Goal: Task Accomplishment & Management: Manage account settings

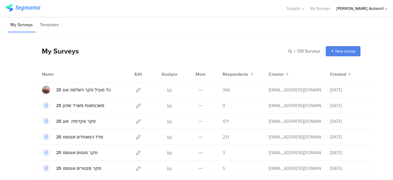
click at [159, 49] on div "My Surveys | 130 Surveys New survey Start from scratch Choose from templates" at bounding box center [198, 51] width 325 height 25
click at [136, 105] on icon at bounding box center [138, 105] width 5 height 5
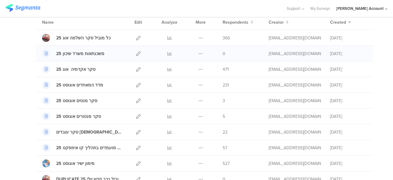
scroll to position [61, 0]
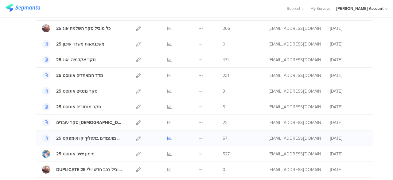
click at [167, 137] on icon at bounding box center [169, 138] width 5 height 5
click at [167, 120] on icon at bounding box center [169, 122] width 5 height 5
click at [167, 91] on icon at bounding box center [169, 91] width 5 height 5
click at [167, 106] on icon at bounding box center [169, 106] width 5 height 5
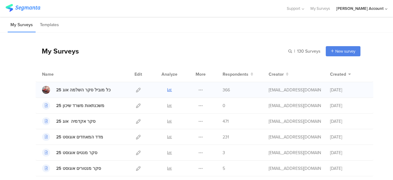
click at [167, 89] on icon at bounding box center [169, 90] width 5 height 5
click at [136, 104] on icon at bounding box center [138, 105] width 5 height 5
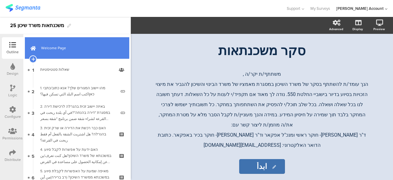
click at [95, 51] on span "Welcome Page" at bounding box center [80, 48] width 79 height 6
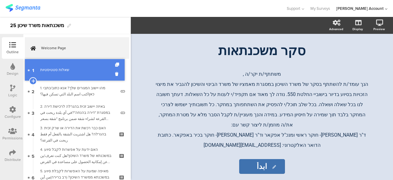
drag, startPoint x: 95, startPoint y: 51, endPoint x: 80, endPoint y: 65, distance: 20.4
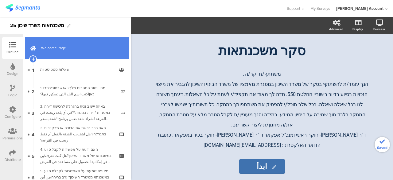
click at [87, 54] on link "Welcome Page" at bounding box center [77, 48] width 104 height 22
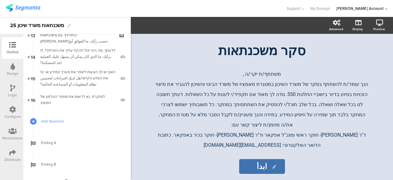
scroll to position [301, 0]
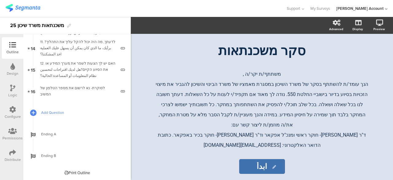
click at [58, 112] on span "Add Question" at bounding box center [80, 112] width 79 height 6
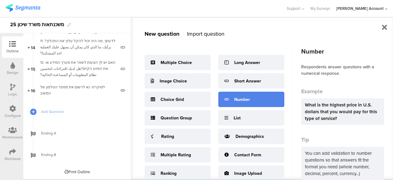
scroll to position [31, 0]
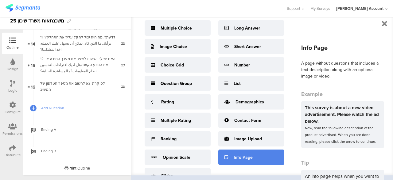
click at [241, 153] on div "Info Page" at bounding box center [251, 156] width 66 height 15
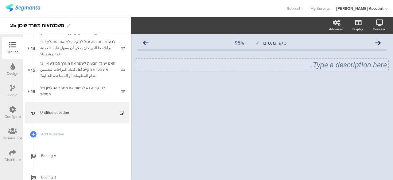
click at [326, 66] on div "Type a description here..." at bounding box center [261, 65] width 253 height 12
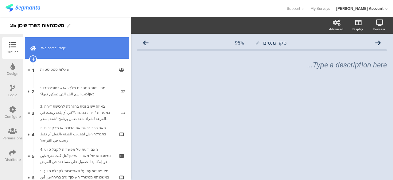
click at [70, 51] on link "Welcome Page" at bounding box center [77, 48] width 104 height 22
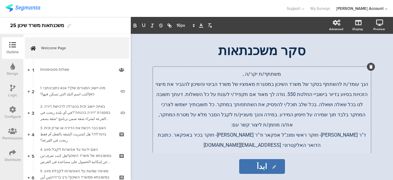
click at [263, 84] on div "משתתף/ת יקר/ה , הנך עומד/ת להשתתף בסקר של משרד השיכון במסגרת מאמציו של משרד הבי…" at bounding box center [262, 160] width 218 height 186
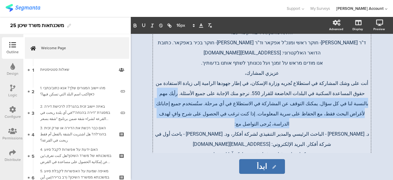
drag, startPoint x: 262, startPoint y: 84, endPoint x: 206, endPoint y: 102, distance: 58.5
click at [206, 102] on p "أنت على وشك المشاركة في استطلاع تُجريه وزارة الإسكان، في إطار جهودها الرامية إل…" at bounding box center [262, 102] width 215 height 51
copy span "رأيك مهم بالنسبة لنا في كل سؤال. يمكنك التوقف عن المشاركة في الاستطلاع في أي مر…"
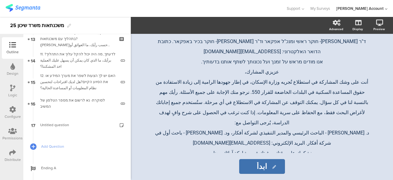
scroll to position [298, 0]
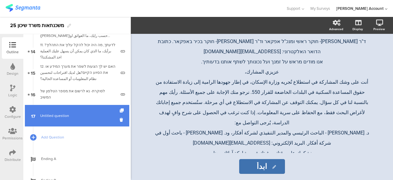
click at [73, 118] on link "17 Untitled question" at bounding box center [77, 116] width 104 height 22
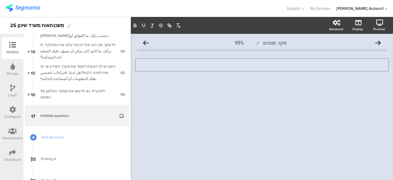
click at [350, 68] on div "Type a description here..." at bounding box center [261, 65] width 253 height 12
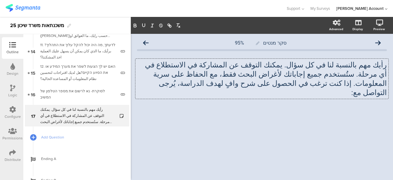
click at [387, 64] on div "رأيك مهم بالنسبة لنا في كل سؤال. يمكنك التوقف عن المشاركة في الاستطلاع في أي مر…" at bounding box center [261, 79] width 253 height 40
click at [387, 66] on div "رأيك مهم بالنسبة لنا في كل سؤال. يمكنك التوقف عن المشاركة في الاستطلاع في أي مر…" at bounding box center [261, 79] width 253 height 40
click at [387, 66] on p "رأيك مهم بالنسبة لنا في كل سؤال. يمكنك التوقف عن المشاركة في الاستطلاع في أي مر…" at bounding box center [262, 78] width 250 height 37
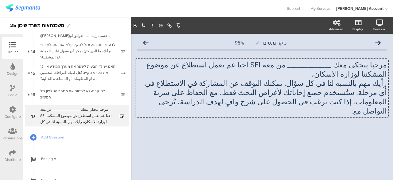
click at [354, 76] on p "مرحبا بتحكي معك _____________ من معه SFI احنا عم نعمل استطلاع عن موضوع المشكنتا…" at bounding box center [262, 69] width 250 height 18
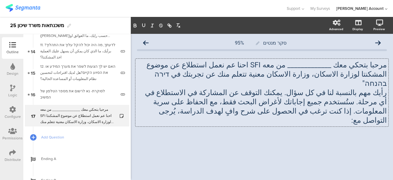
click at [255, 74] on p "مرحبا بتحكي معك _____________ من معه SFI احنا عم نعمل استطلاع عن موضوع المشكنتا…" at bounding box center [262, 74] width 250 height 28
click at [258, 77] on p "مرحبا بتحكي معك _____________ من معه SFI احنا عم نعمل استطلاع عن موضوع المشكنتا…" at bounding box center [262, 74] width 250 height 28
click at [205, 73] on p "مرحبا بتحكي معك _____________ من معه SFI احنا عم نعمل استطلاع عن موضوع المشكنتا…" at bounding box center [262, 74] width 250 height 28
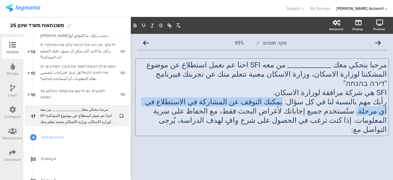
drag, startPoint x: 308, startPoint y: 93, endPoint x: 174, endPoint y: 89, distance: 134.0
click at [174, 97] on p "رأيك مهم بالنسبة لنا في كل سؤال. يمكنك التوقف عن المشاركة في الاستطلاع في أي مر…" at bounding box center [262, 115] width 250 height 37
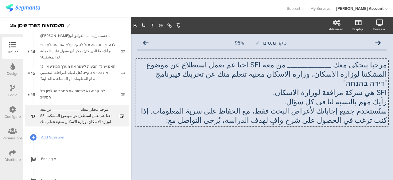
drag, startPoint x: 203, startPoint y: 101, endPoint x: 198, endPoint y: 113, distance: 12.4
click at [198, 113] on p "ستُستخدم جميع إجاباتك لأغراض البحث فقط، مع الحفاظ على سرية المعلومات. إذا كنت ت…" at bounding box center [262, 115] width 250 height 18
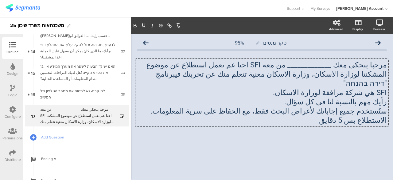
click at [325, 120] on div "مرحبا بتحكي معك _____________ من معه SFI احنا عم نعمل استطلاع عن موضوع المشكنتا…" at bounding box center [262, 92] width 250 height 77
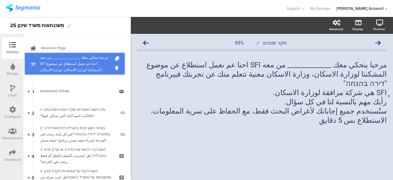
drag, startPoint x: 100, startPoint y: 110, endPoint x: 108, endPoint y: 59, distance: 52.2
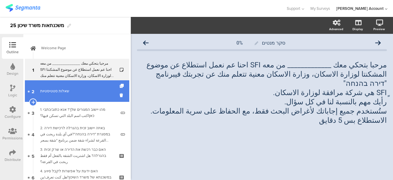
click at [81, 88] on div "שאלות סטטיסטיות" at bounding box center [76, 91] width 73 height 6
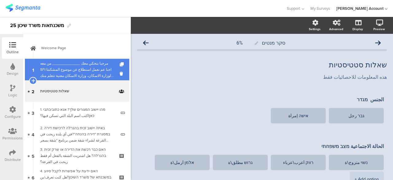
click at [87, 72] on div "مرحبا بتحكي معك _____________ من معه SFI احنا عم نعمل استطلاع عن موضوع المشكنتا…" at bounding box center [76, 69] width 73 height 18
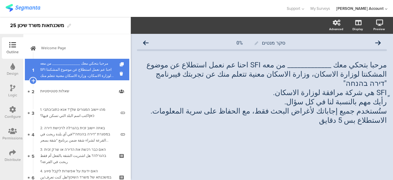
click at [84, 64] on div "مرحبا بتحكي معك _____________ من معه SFI احنا عم نعمل استطلاع عن موضوع المشكنتا…" at bounding box center [76, 69] width 73 height 18
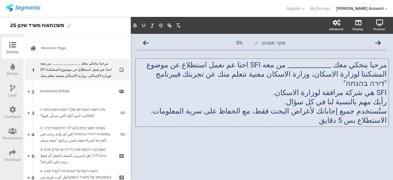
click at [284, 65] on div "مرحبا بتحكي معك _____________ من معه SFI احنا عم نعمل استطلاع عن موضوع المشكنتا…" at bounding box center [261, 93] width 253 height 68
click at [284, 65] on p "مرحبا بتحكي معك _____________ من معه SFI احنا عم نعمل استطلاع عن موضوع المشكنتا…" at bounding box center [262, 74] width 250 height 28
click at [269, 88] on p "ٍSFI هي شركة مرافقة لوزارة الاسكان." at bounding box center [262, 92] width 250 height 9
click at [319, 74] on p "مرحبا بتحكي معك _____________ من شركة SFI احنا عم نعمل استطلاع عن موضوع المشكنت…" at bounding box center [262, 74] width 250 height 28
click at [299, 88] on p "ٍSFI هي شركة مرافقة لوزارة الاسكان." at bounding box center [262, 92] width 250 height 9
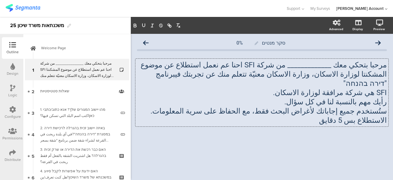
click at [259, 75] on p "مرحبا بتحكي معك _____________ من شركة SFI احنا عم نعمل استطلاع عن موضوع المشكنت…" at bounding box center [262, 74] width 250 height 28
click at [357, 106] on p "ستُستخدم جميع إجاباتك لأغراض البحث فقط، مع الحفاظ على سرية المعلومات." at bounding box center [262, 110] width 250 height 9
click at [259, 125] on div "סקר מנטים 0% مرحبا بتحكي معك _____________ من شركة SFI احنا عم نعمل استطلاع عن …" at bounding box center [262, 98] width 250 height 122
click at [10, 152] on icon at bounding box center [12, 152] width 7 height 7
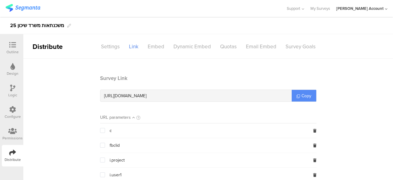
click at [305, 96] on span "Copy" at bounding box center [307, 95] width 10 height 6
click at [12, 42] on icon at bounding box center [12, 44] width 7 height 7
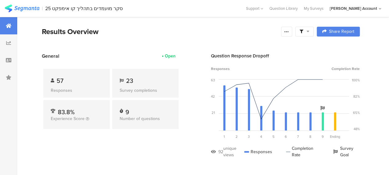
click at [313, 31] on div at bounding box center [304, 32] width 18 height 10
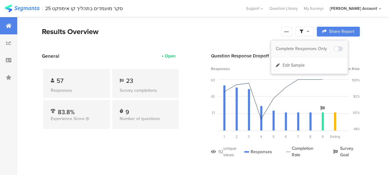
click at [316, 47] on div "Complete Responses Only" at bounding box center [305, 49] width 58 height 6
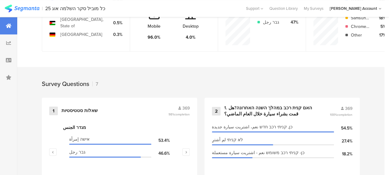
scroll to position [215, 0]
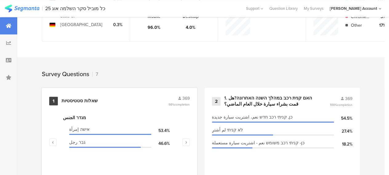
click at [83, 103] on div "שאלות סטטיסטיות" at bounding box center [79, 101] width 36 height 6
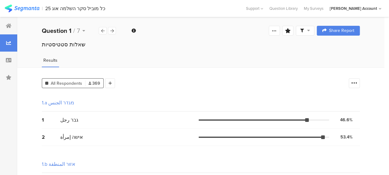
click at [310, 31] on icon at bounding box center [308, 30] width 3 height 4
click at [307, 48] on div "Complete Responses Only" at bounding box center [305, 48] width 58 height 6
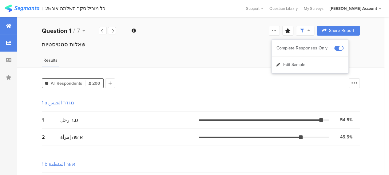
click at [10, 24] on icon at bounding box center [9, 25] width 6 height 5
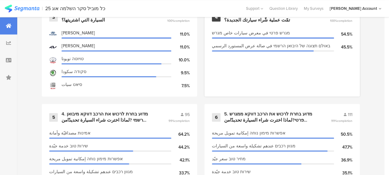
scroll to position [338, 0]
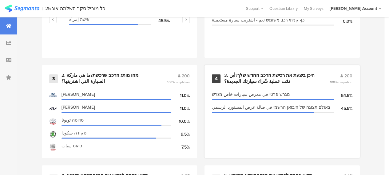
click at [262, 83] on div "3. היכן ביצעת את רכישת הרכב החדש שלך?أين تمّت عملية شّراء سيارتك الجديدة؟" at bounding box center [269, 78] width 91 height 12
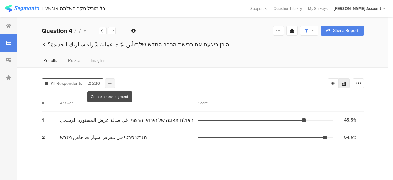
click at [111, 81] on div at bounding box center [110, 83] width 10 height 10
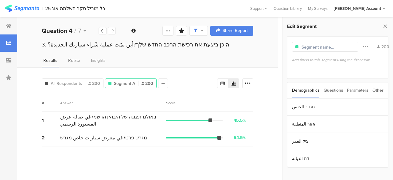
click at [361, 90] on div "Parameters" at bounding box center [358, 90] width 22 height 16
click at [307, 103] on section "c" at bounding box center [338, 106] width 101 height 17
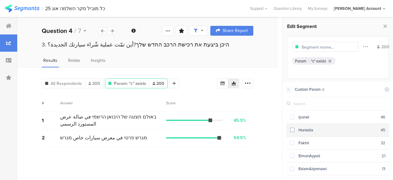
click at [292, 129] on span at bounding box center [292, 129] width 4 height 4
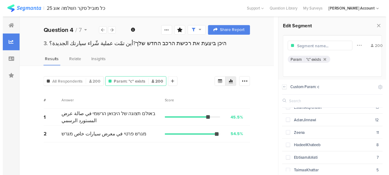
scroll to position [31, 0]
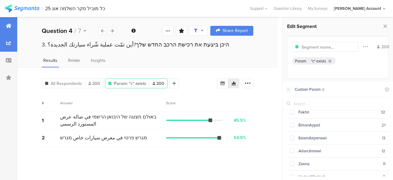
click at [10, 22] on div at bounding box center [8, 25] width 17 height 17
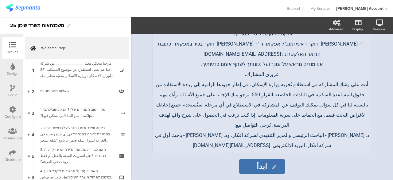
scroll to position [93, 0]
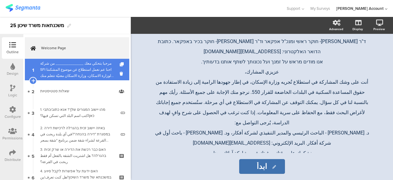
click at [83, 71] on div "مرحبا بتحكي معك _____________ من شركة SFI احنا عم نعمل استطلاع عن موضوع المشكنت…" at bounding box center [76, 69] width 73 height 18
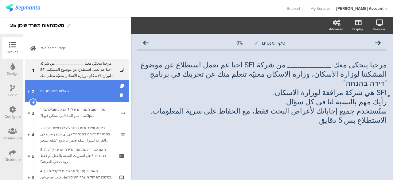
click at [83, 94] on div "שאלות סטטיסטיות" at bounding box center [76, 91] width 73 height 6
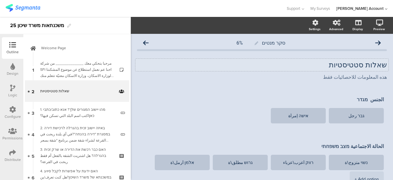
click at [333, 65] on div "שאלות סטטיסטיות שאלות סטטיסטיות" at bounding box center [261, 65] width 253 height 12
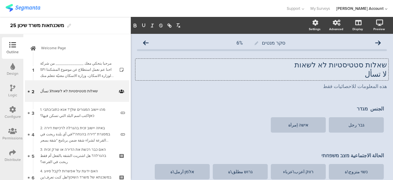
drag, startPoint x: 335, startPoint y: 67, endPoint x: 328, endPoint y: 73, distance: 8.7
click at [328, 73] on div "שאלות סטטיסטיות לא לשאות لا تسأل" at bounding box center [262, 69] width 250 height 18
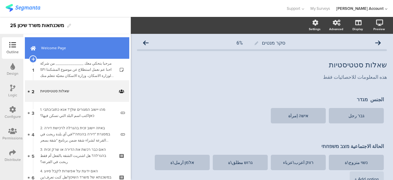
click at [76, 51] on link "Welcome Page" at bounding box center [77, 48] width 104 height 22
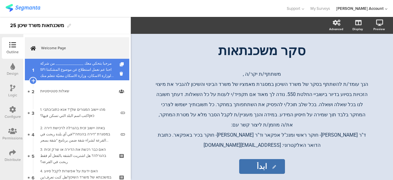
click at [103, 69] on div "مرحبا بتحكي معك _____________ من شركة SFI احنا عم نعمل استطلاع عن موضوع المشكنت…" at bounding box center [76, 69] width 73 height 18
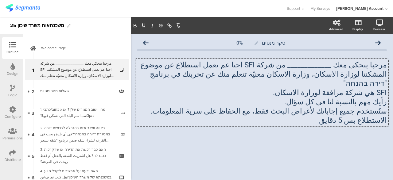
click at [344, 94] on div "مرحبا بتحكي معك _____________ من شركة SFI احنا عم نعمل استطلاع عن موضوع المشكنت…" at bounding box center [261, 93] width 253 height 68
click at [344, 106] on p "ستُستخدم جميع إجاباتك لأغراض البحث فقط، مع الحفاظ على سرية المعلومات." at bounding box center [262, 110] width 250 height 9
click at [146, 43] on icon at bounding box center [146, 43] width 6 height 6
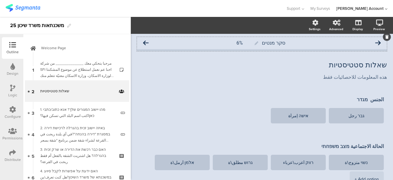
click at [145, 43] on icon at bounding box center [146, 43] width 6 height 6
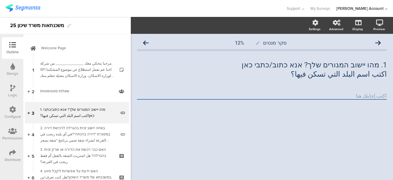
click at [334, 93] on input "text" at bounding box center [262, 95] width 250 height 7
click at [146, 42] on icon at bounding box center [146, 43] width 6 height 6
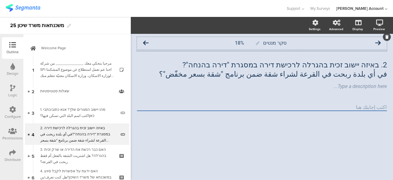
click at [147, 43] on icon at bounding box center [146, 43] width 6 height 6
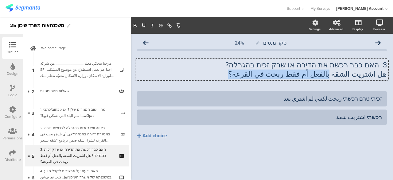
drag, startPoint x: 345, startPoint y: 75, endPoint x: 261, endPoint y: 74, distance: 83.3
click at [261, 74] on div "3. האם כבר רכשת את הדירה או שרק זכית בהגרלה? هل اشتريت الشقة بالفعل أم فقط ربحت…" at bounding box center [261, 70] width 253 height 22
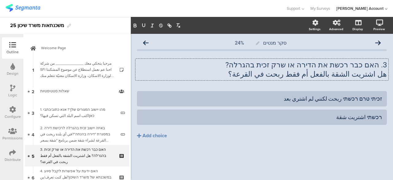
click at [207, 83] on div "3. האם כבר רכשת את הדירה או שרק זכית בהגרלה? هل اشتريت الشقة بالفعل أم فقط ربحت…" at bounding box center [262, 69] width 250 height 31
click at [339, 101] on div "זכיתי טרם רכשתי ربحت لكنني لم اشتري بعد" at bounding box center [262, 98] width 240 height 7
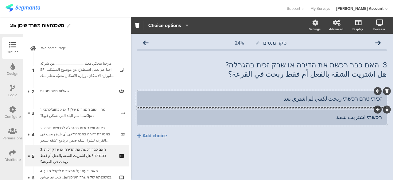
click at [341, 121] on div "רכשתי اشتريت شقة" at bounding box center [262, 117] width 240 height 10
click at [147, 43] on icon at bounding box center [146, 43] width 6 height 6
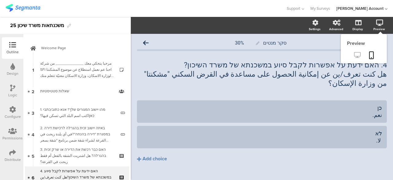
click at [354, 54] on icon at bounding box center [357, 55] width 6 height 6
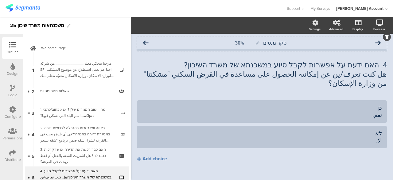
click at [146, 42] on icon at bounding box center [146, 43] width 6 height 6
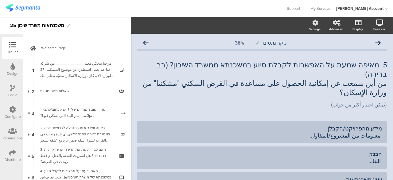
click at [146, 42] on icon at bounding box center [146, 43] width 6 height 6
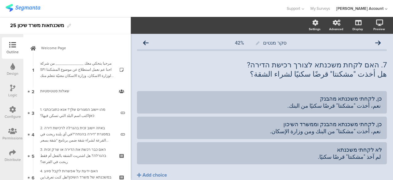
click at [146, 42] on icon at bounding box center [146, 43] width 6 height 6
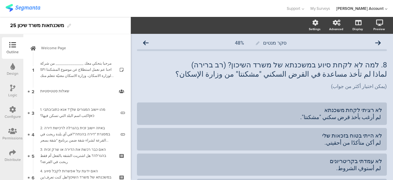
click at [146, 42] on icon at bounding box center [146, 43] width 6 height 6
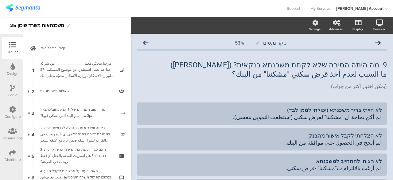
click at [146, 42] on icon at bounding box center [146, 43] width 6 height 6
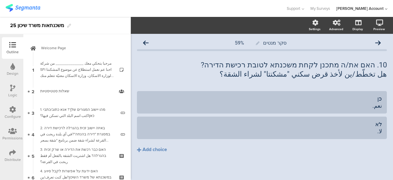
click at [146, 42] on icon at bounding box center [146, 43] width 6 height 6
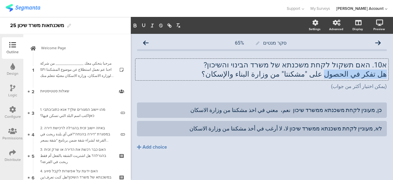
drag, startPoint x: 386, startPoint y: 76, endPoint x: 339, endPoint y: 77, distance: 47.9
click at [339, 77] on div "א10. האם תשקול לקחת משכנתא של משרד הבינוי והשיכון? هل تفكر في الحصول على "مشكنت…" at bounding box center [261, 70] width 253 height 22
click at [379, 43] on icon at bounding box center [378, 43] width 6 height 6
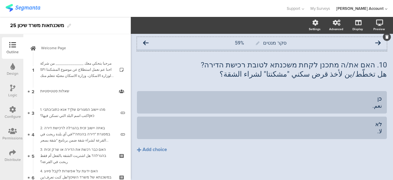
click at [147, 42] on icon at bounding box center [146, 43] width 6 height 6
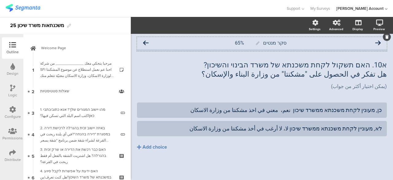
click at [146, 43] on icon at bounding box center [146, 43] width 6 height 6
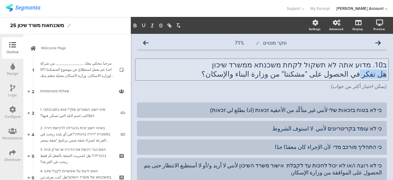
drag, startPoint x: 382, startPoint y: 74, endPoint x: 362, endPoint y: 75, distance: 20.3
click at [362, 75] on div "ב10. מדוע אתה לא תשקול לקחת משכנתא ממשרד שיכון هل تفكر في الحصول على "مشكنتا" م…" at bounding box center [261, 70] width 253 height 22
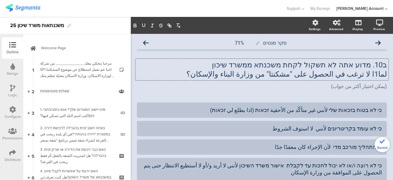
click at [280, 94] on div "ב10. מדוע אתה לא תשקול לקחת משכנתא ממשרד שיכון لما1ا لا ترغب في الحصول على "مشك…" at bounding box center [262, 75] width 250 height 42
click at [274, 76] on div "ב10. מדוע אתה לא תשקול לקחת משכנתא ממשרד שיכון لما1ا لا ترغب في الحصول على "مشك…" at bounding box center [261, 70] width 253 height 22
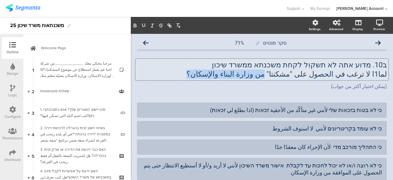
drag, startPoint x: 283, startPoint y: 75, endPoint x: 223, endPoint y: 77, distance: 59.6
click at [223, 77] on p "لما1ا لا ترغب في الحصول على "مشكنتا" من وزارة البناء والإسكان؟" at bounding box center [262, 73] width 250 height 9
click at [147, 27] on button "button" at bounding box center [143, 25] width 9 height 7
click at [375, 42] on icon at bounding box center [378, 43] width 6 height 6
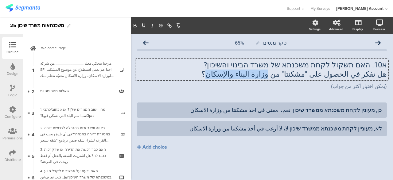
drag, startPoint x: 295, startPoint y: 76, endPoint x: 244, endPoint y: 76, distance: 50.7
click at [244, 76] on div "א10. האם תשקול לקחת משכנתא של משרד הבינוי והשיכון? هل تفكر في الحصول على "مشكنت…" at bounding box center [261, 70] width 253 height 22
click at [143, 24] on icon "button" at bounding box center [144, 26] width 6 height 6
click at [380, 43] on icon at bounding box center [378, 43] width 6 height 6
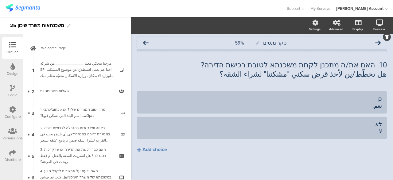
click at [375, 42] on icon at bounding box center [378, 43] width 6 height 6
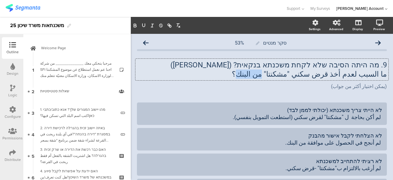
drag, startPoint x: 288, startPoint y: 76, endPoint x: 268, endPoint y: 76, distance: 19.0
click at [268, 76] on div "9. מה היתה הסיבה שלא לקחת משכנתא בנקאית? (רב ברירה) ما السبب لعدم أخذ قرض سكني …" at bounding box center [261, 70] width 253 height 22
click at [144, 26] on icon "button" at bounding box center [144, 25] width 2 height 3
click at [137, 26] on icon "button" at bounding box center [135, 26] width 6 height 6
click at [376, 43] on icon at bounding box center [378, 43] width 6 height 6
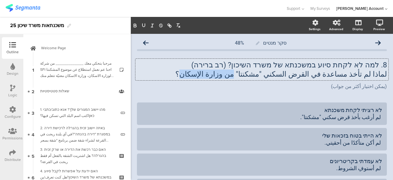
drag, startPoint x: 267, startPoint y: 76, endPoint x: 225, endPoint y: 76, distance: 41.5
click at [225, 76] on div "8. למה לא לקחת סיוע במשכנתא של משרד השיכון? (רב ברירה) لماذا لم تأخذ مساعدة في …" at bounding box center [261, 70] width 253 height 22
click at [144, 26] on icon "button" at bounding box center [144, 26] width 6 height 6
click at [135, 27] on icon "button" at bounding box center [135, 26] width 2 height 2
click at [375, 42] on icon at bounding box center [378, 43] width 6 height 6
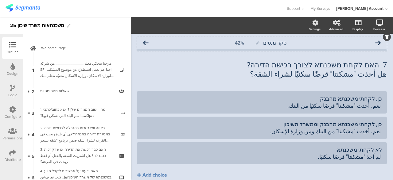
click at [375, 43] on icon at bounding box center [378, 43] width 6 height 6
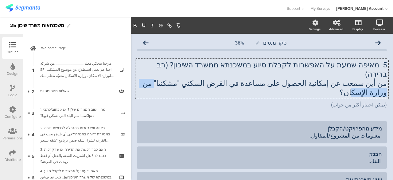
drag, startPoint x: 205, startPoint y: 76, endPoint x: 165, endPoint y: 78, distance: 39.4
click at [165, 78] on div "5. מאיפה שמעת על האפשרות לקבלת סיוע במשכנתא ממשרד השיכון? (רב ברירה) من أين سمع…" at bounding box center [261, 79] width 253 height 40
drag, startPoint x: 206, startPoint y: 78, endPoint x: 213, endPoint y: 77, distance: 6.9
click at [206, 79] on p "من أين سمعت عن إمكانية الحصول على مساعدة في القرض السكني "مشكنتا" من وزارة الإس…" at bounding box center [262, 88] width 250 height 18
drag, startPoint x: 225, startPoint y: 72, endPoint x: 160, endPoint y: 75, distance: 64.3
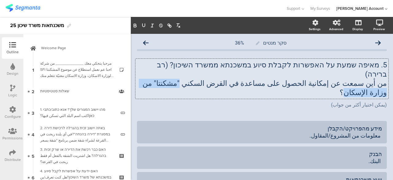
click at [160, 79] on p "من أين سمعت عن إمكانية الحصول على مساعدة في القرض السكني "مشكنتا" من وزارة الإس…" at bounding box center [262, 88] width 250 height 18
click at [144, 25] on icon "button" at bounding box center [144, 26] width 6 height 6
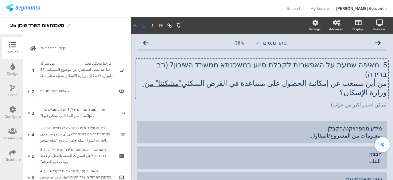
click at [137, 27] on icon "button" at bounding box center [135, 26] width 6 height 6
click at [144, 42] on icon at bounding box center [146, 43] width 6 height 6
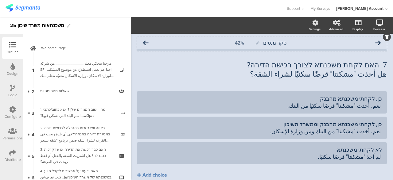
click at [375, 42] on icon at bounding box center [378, 43] width 6 height 6
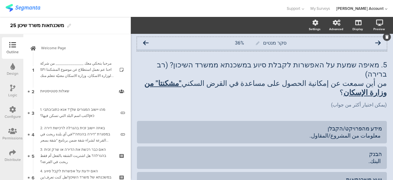
click at [144, 44] on icon at bounding box center [146, 43] width 6 height 6
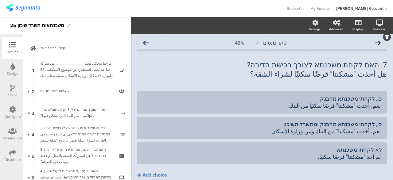
click at [375, 42] on icon at bounding box center [378, 43] width 6 height 6
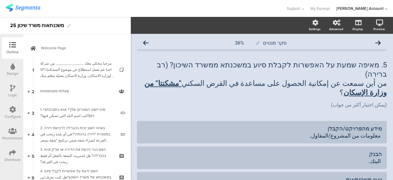
click at [375, 42] on icon at bounding box center [378, 43] width 6 height 6
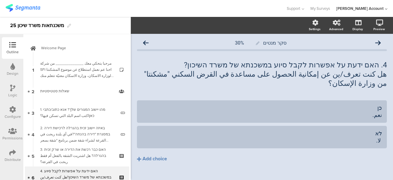
click at [375, 42] on icon at bounding box center [378, 43] width 6 height 6
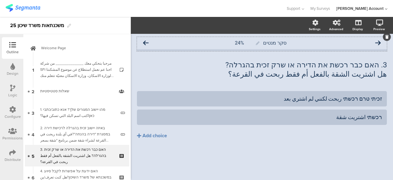
click at [380, 42] on icon at bounding box center [378, 43] width 6 height 6
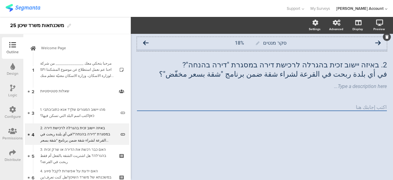
click at [144, 43] on icon at bounding box center [146, 43] width 6 height 6
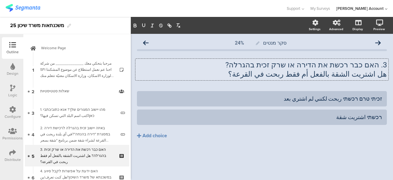
click at [294, 79] on div "3. האם כבר רכשת את הדירה או שרק זכית בהגרלה? هل اشتريت الشقة بالفعل أم فقط ربحت…" at bounding box center [261, 70] width 253 height 22
click at [308, 142] on button "Add choice" at bounding box center [262, 135] width 250 height 15
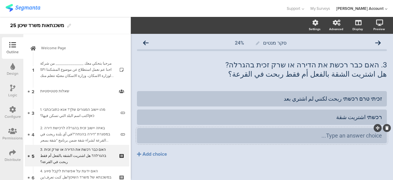
click at [386, 128] on icon at bounding box center [387, 128] width 3 height 4
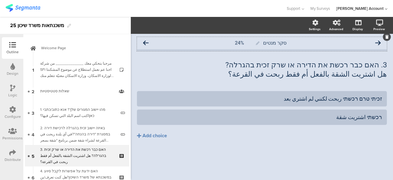
click at [146, 43] on icon at bounding box center [146, 43] width 6 height 6
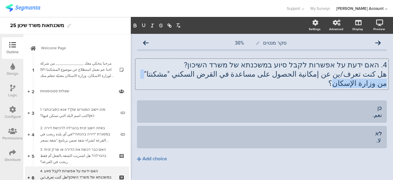
drag, startPoint x: 193, startPoint y: 73, endPoint x: 151, endPoint y: 77, distance: 42.6
click at [151, 77] on div "4. האם ידעת על אפשרות לקבל סיוע במשכנתא של משרד השיכון? هل كنت تعرف/ين عن إمكان…" at bounding box center [261, 74] width 253 height 31
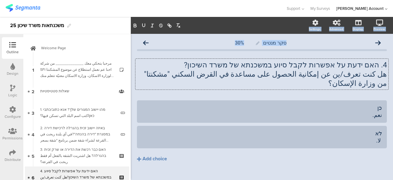
drag, startPoint x: 147, startPoint y: 32, endPoint x: 137, endPoint y: 29, distance: 10.3
click at [143, 31] on div "Settings Advanced Display Preview סקר מנטים 30%" at bounding box center [262, 104] width 262 height 174
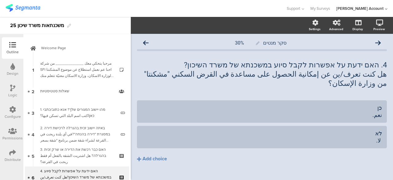
click at [181, 57] on div "4. האם ידעת על אפשרות לקבל סיוע במשכנתא של משרד השיכון? هل كنت تعرف/ين عن إمكان…" at bounding box center [262, 74] width 250 height 40
click at [184, 80] on div "4. האם ידעת על אפשרות לקבל סיוע במשכנתא של משרד השיכון? هل كنت تعرف/ين عن إمكان…" at bounding box center [262, 74] width 250 height 40
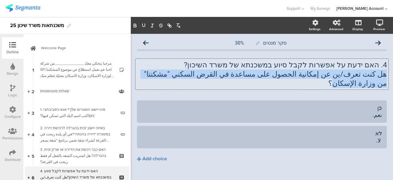
drag, startPoint x: 191, startPoint y: 75, endPoint x: 150, endPoint y: 75, distance: 40.9
click at [150, 75] on div "4. האם ידעת על אפשרות לקבל סיוע במשכנתא של משרד השיכון? هل كنت تعرف/ين عن إمكان…" at bounding box center [261, 74] width 253 height 31
click at [152, 76] on p "هل كنت تعرف/ين عن إمكانية الحصول على مساعدة في القرض السكني "مشكنتا" من وزارة ا…" at bounding box center [262, 78] width 250 height 18
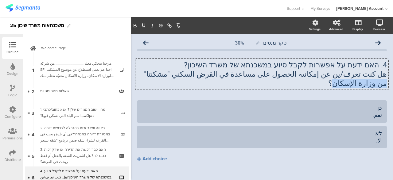
drag, startPoint x: 149, startPoint y: 74, endPoint x: 191, endPoint y: 75, distance: 42.1
click at [191, 75] on p "هل كنت تعرف/ين عن إمكانية الحصول على مساعدة في القرض السكني "مشكنتا" من وزارة ا…" at bounding box center [262, 78] width 250 height 18
click at [146, 24] on icon "button" at bounding box center [144, 26] width 6 height 6
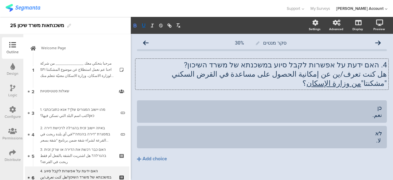
click at [133, 26] on icon "button" at bounding box center [135, 26] width 6 height 6
click at [134, 52] on div "סקר מנטים 30% 4. האם ידעת על אפשרות לקבל סיוע במשכנתא של משרד השיכון? هل كنت تع…" at bounding box center [262, 112] width 262 height 157
click at [342, 104] on div "כן نعم." at bounding box center [262, 111] width 240 height 14
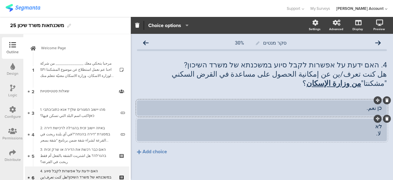
click at [342, 123] on div "לא لا." at bounding box center [262, 130] width 240 height 14
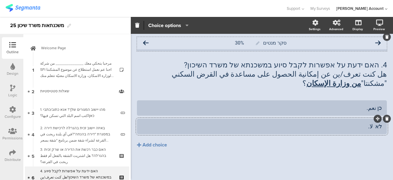
click at [144, 42] on icon at bounding box center [146, 43] width 6 height 6
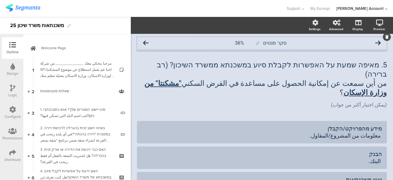
click at [146, 43] on icon at bounding box center [146, 43] width 6 height 6
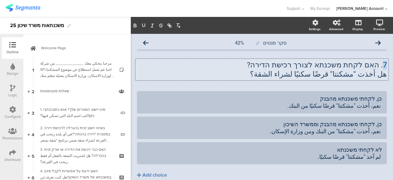
click at [382, 64] on div "7. האם לקחת משכנתא לצורך רכישת הדירה? هل أخذت "مشكنتا" قرضًا سكنيًا لشراء الشقة…" at bounding box center [261, 70] width 253 height 22
click at [386, 86] on div "סקר מנטים 42% 7. האם לקחת משכנתא לצורך רכישת הדירה? هل أخذت "مشكنتا" قرضًا سكني…" at bounding box center [262, 120] width 262 height 173
click at [381, 64] on div "7. האם לקחת משכנתא לצורך רכישת הדירה? هل أخذت "مشكنتا" قرضًا سكنيًا لشراء الشقة…" at bounding box center [261, 70] width 253 height 22
click at [387, 85] on div "סקר מנטים 42% 6. האם לקחת משכנתא לצורך רכישת הדירה? هل أخذت "مشكنتا" قرضًا سكني…" at bounding box center [262, 120] width 262 height 173
click at [147, 43] on icon at bounding box center [146, 43] width 6 height 6
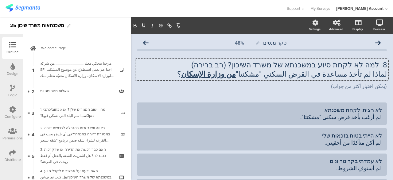
click at [382, 64] on div "8. למה לא לקחת סיוע במשכנתא של משרד השיכון? (רב ברירה) لماذا لم تأخذ مساعدة في …" at bounding box center [261, 70] width 253 height 22
click at [145, 42] on icon at bounding box center [146, 43] width 6 height 6
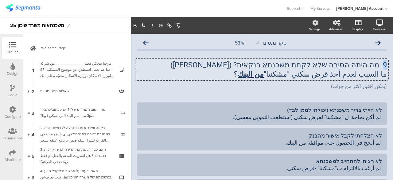
click at [382, 64] on div "9. מה היתה הסיבה שלא לקחת משכנתא בנקאית? (רב ברירה) ما السبب لعدم أخذ قرض سكني …" at bounding box center [261, 70] width 253 height 22
click at [375, 43] on icon at bounding box center [378, 43] width 6 height 6
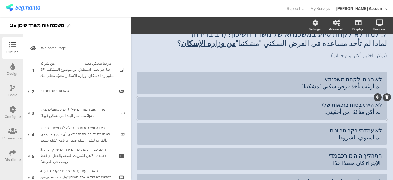
scroll to position [61, 0]
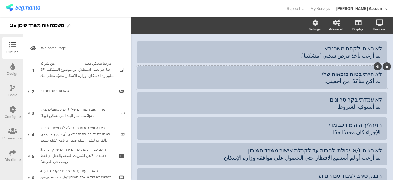
click at [335, 83] on div "לא הייתי בטוח בזכאות שלי لم أكن متأكدًا من أحقيتي." at bounding box center [262, 77] width 240 height 14
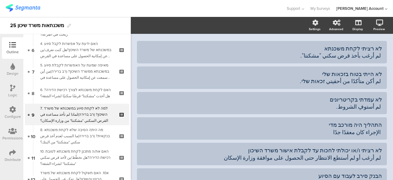
click at [134, 139] on div "סקר מנטים 48% 7. למה לא לקחת סיוע במשכנתא של משרד השיכון? (רב ברירה) لماذا لم ت…" at bounding box center [262, 128] width 262 height 312
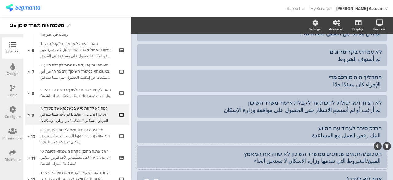
scroll to position [123, 0]
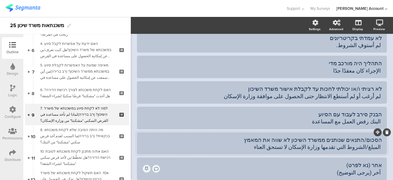
click at [282, 145] on div "הסכום/התנאים שנותנים ממשרד השיכון לא שווה את המאמץ المبلغ/الشروط التي تقدمها وز…" at bounding box center [262, 143] width 240 height 14
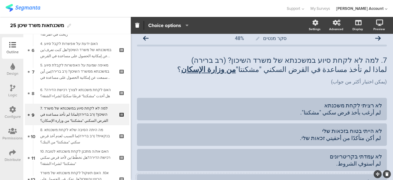
scroll to position [0, 0]
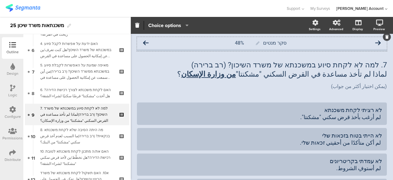
click at [147, 43] on icon at bounding box center [146, 43] width 6 height 6
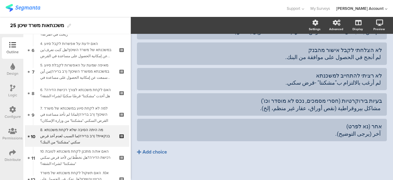
scroll to position [89, 0]
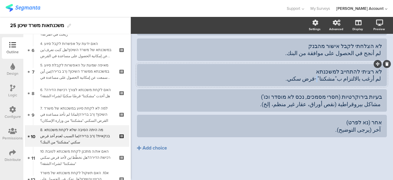
click at [325, 79] on div "לא רציתי להתחייב למשכנתא لم أرغب بالالتزام ب"مشكنتا" -قرض سكني." at bounding box center [262, 75] width 240 height 14
click at [323, 79] on div "לא רציתי להתחייב למשכנתא لم أرغب بالالتزام ب"مشكنتا" -قرض سكني." at bounding box center [262, 75] width 240 height 14
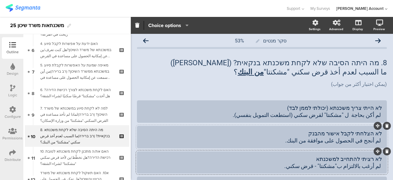
scroll to position [0, 0]
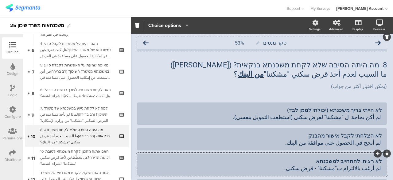
click at [148, 44] on icon at bounding box center [146, 43] width 6 height 6
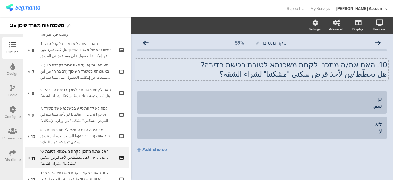
click at [378, 65] on div "10. האם את/ה מתכנן לקחת משכנתא לטובת רכישת הדירה? هل تخطّط/ين لأخذ قرض سكني "مش…" at bounding box center [261, 70] width 253 height 22
click at [378, 65] on p "10. האם את/ה מתכנן לקחת משכנתא לטובת רכישת הדירה?" at bounding box center [262, 64] width 250 height 9
click at [202, 88] on div "סקר מנטים 59% 9. האם את/ה מתכנן לקחת משכנתא לטובת רכישת הדירה? هل تخطّط/ين لأخذ…" at bounding box center [262, 108] width 250 height 142
click at [147, 43] on icon at bounding box center [146, 43] width 6 height 6
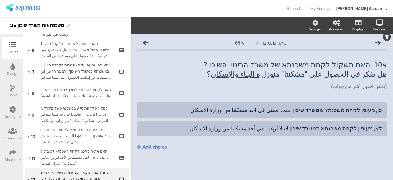
click at [379, 43] on icon at bounding box center [378, 43] width 6 height 6
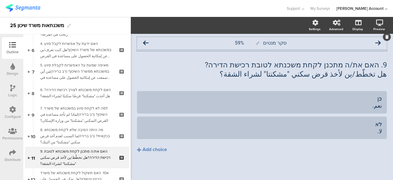
click at [147, 43] on icon at bounding box center [146, 43] width 6 height 6
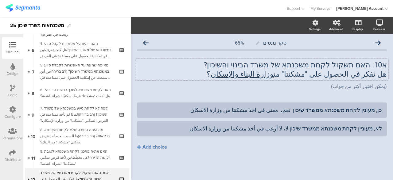
click at [380, 64] on p "א10. האם תשקול לקחת משכנתא של משרד הבינוי והשיכון?" at bounding box center [262, 64] width 250 height 9
drag, startPoint x: 383, startPoint y: 64, endPoint x: 377, endPoint y: 64, distance: 6.5
click at [377, 64] on p "א10. האם תשקול לקחת משכנתא של משרד הבינוי והשיכון?" at bounding box center [262, 64] width 250 height 9
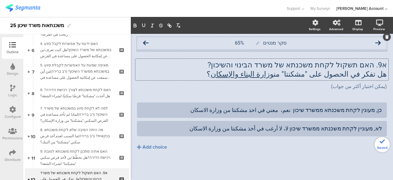
click at [146, 43] on icon at bounding box center [146, 43] width 6 height 6
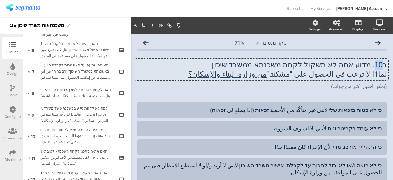
drag, startPoint x: 379, startPoint y: 64, endPoint x: 372, endPoint y: 65, distance: 6.5
click at [372, 65] on div "ב10. מדוע אתה לא תשקול לקחת משכנתא ממשרד שיכון لما1ا لا ترغب في الحصول على "مشك…" at bounding box center [261, 70] width 253 height 22
click at [218, 88] on div "(يمكن اختيار أكثر من جواب) (يمكن اختيار أكثر من جواب)" at bounding box center [261, 87] width 253 height 10
click at [375, 41] on icon at bounding box center [378, 43] width 6 height 6
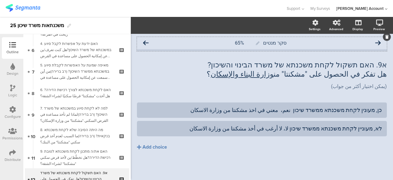
click at [380, 42] on icon at bounding box center [378, 43] width 6 height 6
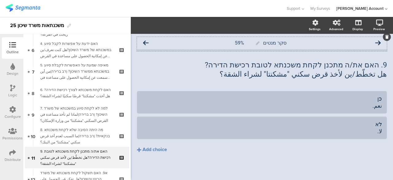
click at [145, 42] on icon at bounding box center [146, 43] width 6 height 6
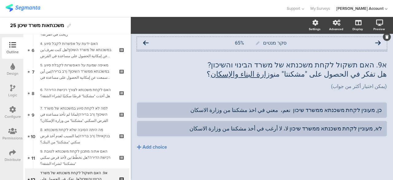
click at [147, 42] on icon at bounding box center [146, 43] width 6 height 6
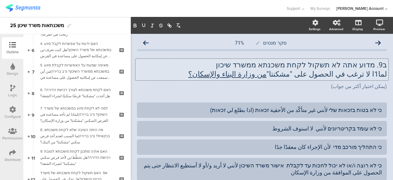
click at [375, 74] on div "ב9. מדוע אתה לא תשקול לקחת משכנתא ממשרד שיכון لما1ا لا ترغب في الحصول على "مشكن…" at bounding box center [261, 70] width 253 height 22
click at [136, 94] on div "סקר מנטים 71% ב9. מדוע אתה לא תשקול לקחת משכנתא ממשרד שיכון لماذا لا ترغب في ال…" at bounding box center [262, 163] width 262 height 258
click at [146, 44] on icon at bounding box center [146, 43] width 6 height 6
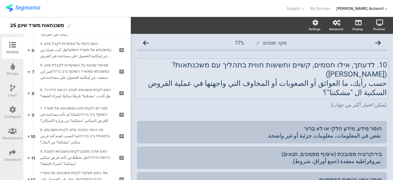
click at [213, 74] on div "10. לדעתך, אילו חסמים, קשיים וחששות חווית בתהליך עם משכנתאות? (רב ברירה) حسب رأ…" at bounding box center [261, 79] width 253 height 40
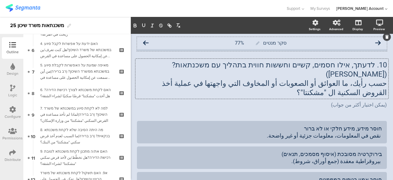
click at [146, 42] on icon at bounding box center [146, 43] width 6 height 6
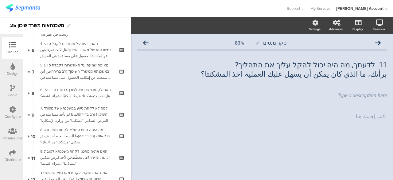
click at [146, 42] on icon at bounding box center [146, 43] width 6 height 6
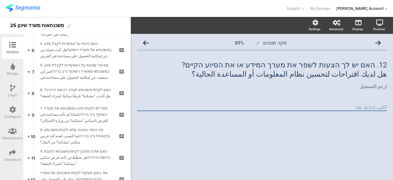
click at [146, 42] on icon at bounding box center [146, 43] width 6 height 6
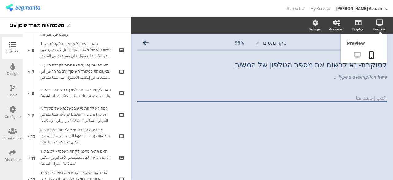
click at [356, 52] on icon at bounding box center [357, 55] width 6 height 6
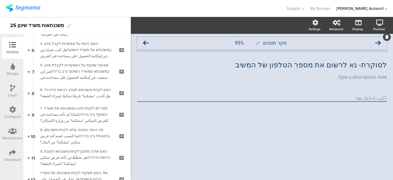
click at [380, 41] on icon at bounding box center [378, 43] width 6 height 6
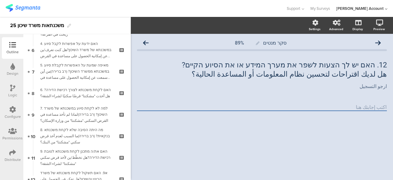
click at [380, 41] on icon at bounding box center [378, 43] width 6 height 6
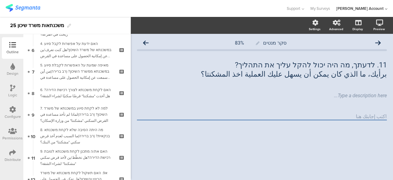
click at [380, 41] on icon at bounding box center [378, 43] width 6 height 6
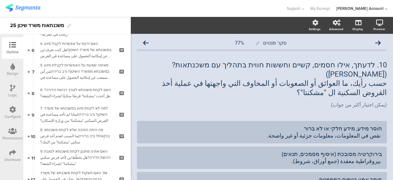
click at [380, 41] on div "סקר מנטים 77%" at bounding box center [262, 43] width 250 height 12
click at [375, 43] on icon at bounding box center [378, 43] width 6 height 6
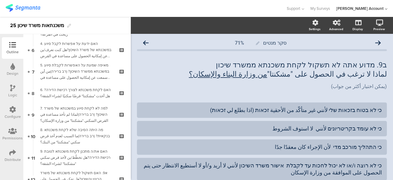
click at [375, 43] on icon at bounding box center [378, 43] width 6 height 6
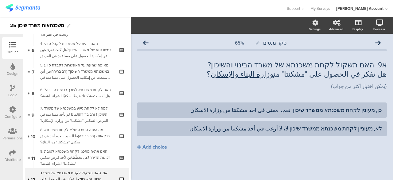
click at [375, 43] on div "סקר מנטים 65%" at bounding box center [262, 43] width 250 height 12
click at [378, 42] on icon at bounding box center [378, 43] width 6 height 6
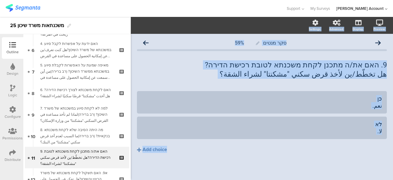
click at [378, 42] on div "סקר מנטים 59%" at bounding box center [262, 43] width 250 height 12
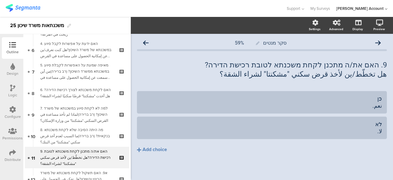
click at [378, 42] on div "סקר מנטים 59%" at bounding box center [262, 43] width 250 height 12
click at [375, 43] on icon at bounding box center [378, 43] width 6 height 6
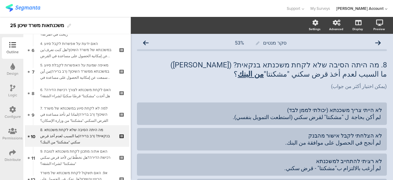
click at [375, 43] on icon at bounding box center [378, 43] width 6 height 6
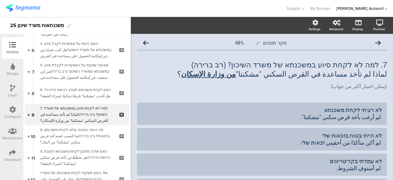
click at [375, 43] on icon at bounding box center [378, 43] width 6 height 6
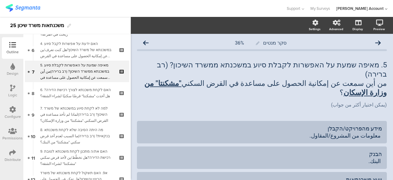
click at [375, 43] on icon at bounding box center [378, 43] width 6 height 6
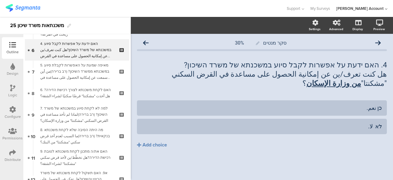
click at [373, 43] on div "סקר מנטים 30%" at bounding box center [262, 43] width 250 height 12
click at [377, 43] on icon at bounding box center [378, 43] width 6 height 6
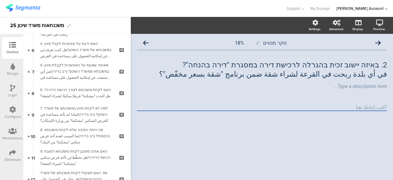
click at [377, 43] on icon at bounding box center [378, 43] width 6 height 6
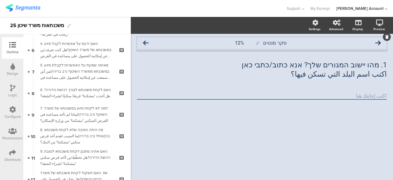
click at [147, 43] on icon at bounding box center [146, 43] width 6 height 6
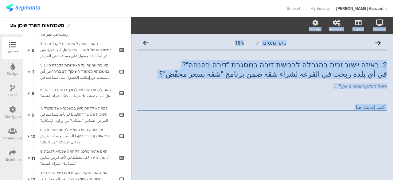
click at [147, 43] on icon at bounding box center [146, 43] width 6 height 6
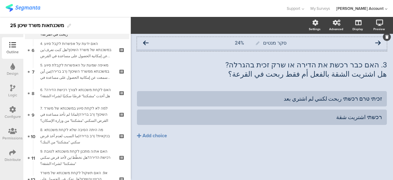
click at [147, 45] on icon at bounding box center [146, 43] width 6 height 6
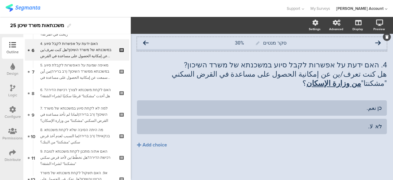
click at [143, 41] on icon at bounding box center [146, 43] width 6 height 6
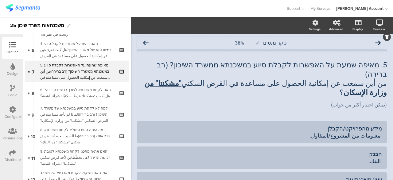
click at [146, 42] on icon at bounding box center [146, 43] width 6 height 6
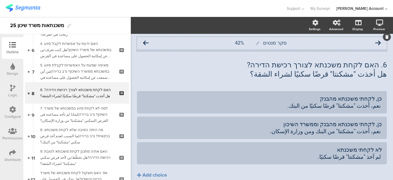
click at [148, 43] on icon at bounding box center [146, 43] width 6 height 6
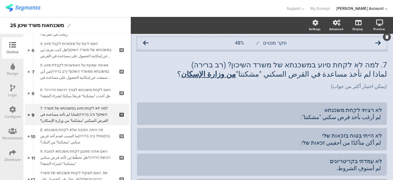
click at [375, 42] on icon at bounding box center [378, 43] width 6 height 6
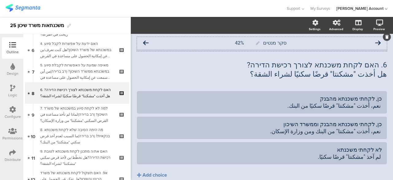
click at [147, 43] on icon at bounding box center [146, 43] width 6 height 6
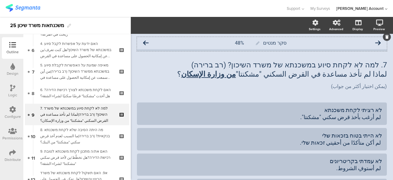
click at [147, 43] on icon at bounding box center [146, 43] width 6 height 6
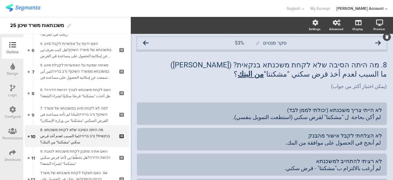
click at [147, 42] on icon at bounding box center [146, 43] width 6 height 6
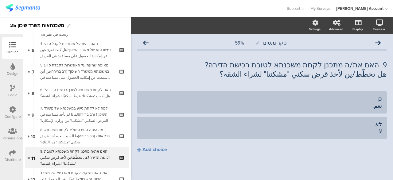
click at [147, 42] on icon at bounding box center [146, 43] width 6 height 6
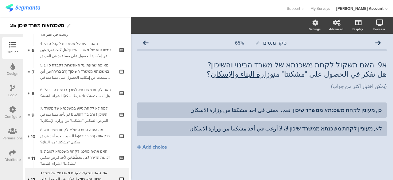
click at [147, 42] on icon at bounding box center [146, 43] width 6 height 6
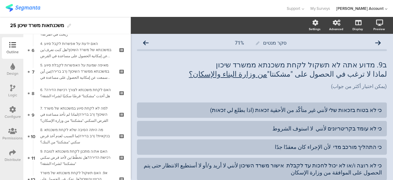
click at [147, 42] on icon at bounding box center [146, 43] width 6 height 6
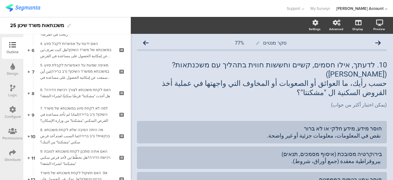
click at [147, 42] on icon at bounding box center [146, 43] width 6 height 6
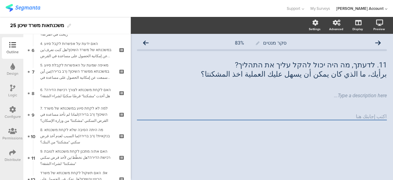
click at [147, 42] on icon at bounding box center [146, 43] width 6 height 6
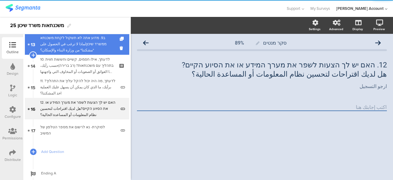
scroll to position [285, 0]
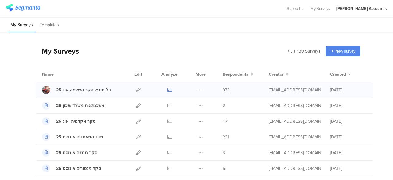
click at [167, 91] on icon at bounding box center [169, 90] width 5 height 5
click at [167, 105] on icon at bounding box center [169, 105] width 5 height 5
click at [136, 104] on icon at bounding box center [138, 105] width 5 height 5
click at [167, 105] on icon at bounding box center [169, 105] width 5 height 5
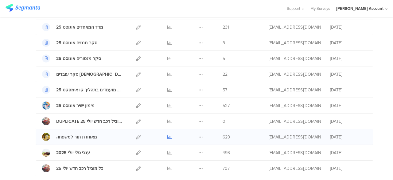
scroll to position [123, 0]
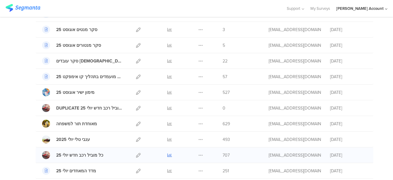
click at [167, 155] on icon at bounding box center [169, 155] width 5 height 5
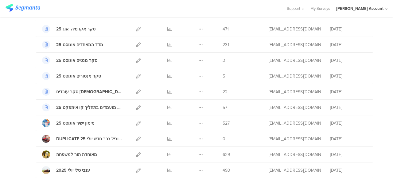
scroll to position [0, 0]
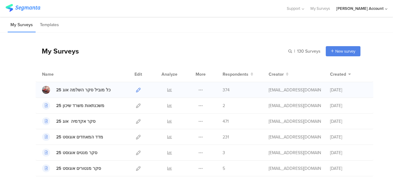
click at [136, 90] on icon at bounding box center [138, 90] width 5 height 5
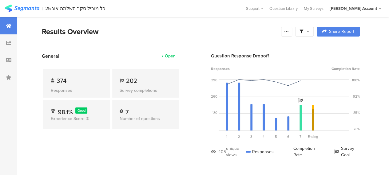
click at [309, 33] on icon at bounding box center [307, 31] width 3 height 4
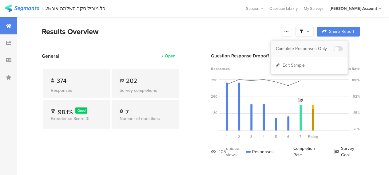
click at [314, 47] on div "Complete Responses Only" at bounding box center [305, 49] width 58 height 6
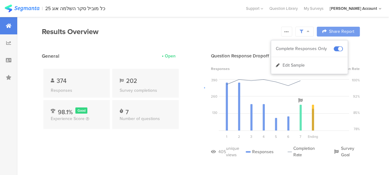
click at [195, 124] on div at bounding box center [194, 87] width 389 height 175
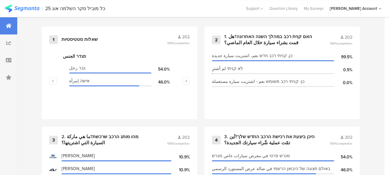
scroll to position [369, 0]
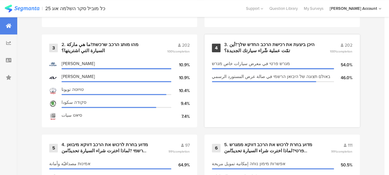
click at [269, 49] on div "3. היכן ביצעת את רכישת הרכב החדש שלך?أين تمّت عملية شّراء سيارتك الجديدة؟" at bounding box center [269, 48] width 91 height 12
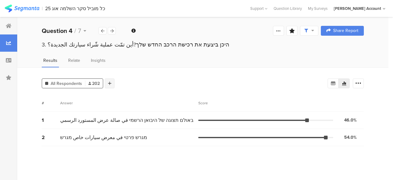
click at [112, 81] on div at bounding box center [110, 83] width 10 height 10
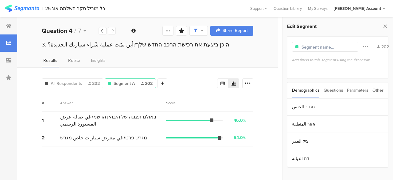
click at [362, 90] on div "Parameters" at bounding box center [358, 90] width 22 height 16
click at [300, 108] on section "c" at bounding box center [338, 106] width 101 height 17
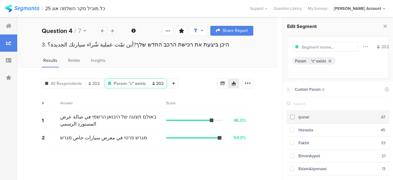
click at [294, 117] on span at bounding box center [292, 117] width 4 height 4
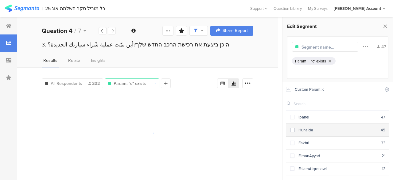
click at [294, 130] on span at bounding box center [292, 129] width 4 height 4
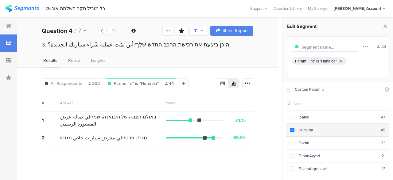
click at [294, 130] on span at bounding box center [292, 129] width 4 height 4
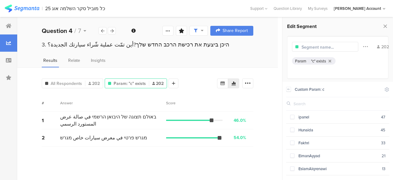
click at [282, 113] on div "Welcome page 1 שאלות סטטיסטיות 1a מגדר الجنس 1b אזור المنطقة 1c גיל العمر 1d דת…" at bounding box center [202, 98] width 371 height 163
click at [12, 25] on div at bounding box center [8, 25] width 17 height 17
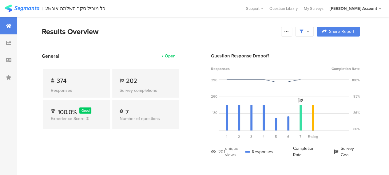
click at [197, 139] on section "General Open 374 Responses 202 Survey completions 100.0% Good Experience Score …" at bounding box center [200, 110] width 367 height 115
click at [216, 33] on div "Results Overview" at bounding box center [160, 31] width 236 height 11
click at [115, 46] on section "Results Overview Confidence Level 95 % Preview survey Edit survey Export Result…" at bounding box center [200, 39] width 367 height 26
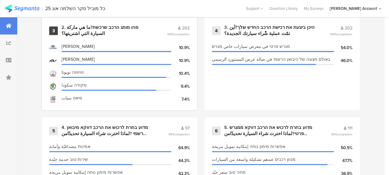
scroll to position [399, 0]
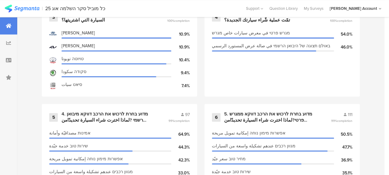
click at [203, 104] on div "1 שאלות סטטיסטיות 202 100% completion מגדר الجنس גבר رجل 54.0% אישה إمرأة 46.0%…" at bounding box center [200, 104] width 367 height 401
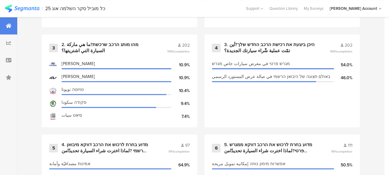
click at [202, 135] on div "1 שאלות סטטיסטיות 202 100% completion מגדר الجنس גבר رجل 54.0% אישה إمرأة 46.0%…" at bounding box center [200, 134] width 367 height 401
click at [135, 48] on div "2. מהו מותג הרכב שרכשת?ما هي ماركة السيارة التي اشتريتها؟" at bounding box center [106, 48] width 91 height 12
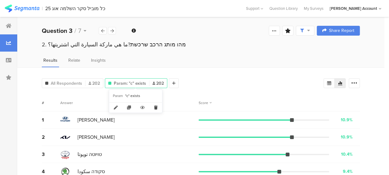
click at [154, 106] on icon at bounding box center [155, 108] width 13 height 10
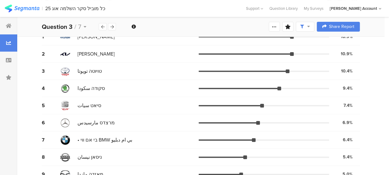
scroll to position [31, 0]
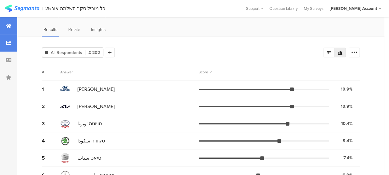
click at [11, 27] on icon at bounding box center [9, 25] width 6 height 5
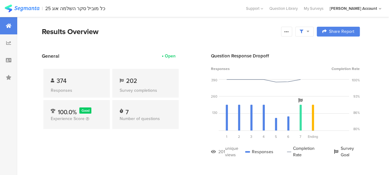
click at [140, 41] on section "Results Overview Confidence Level 95 % Preview survey Edit survey Export Result…" at bounding box center [200, 39] width 367 height 26
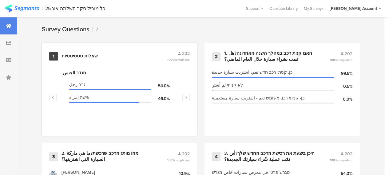
scroll to position [276, 0]
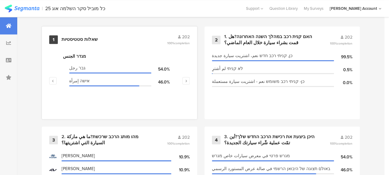
click at [85, 41] on div "שאלות סטטיסטיות" at bounding box center [79, 40] width 36 height 6
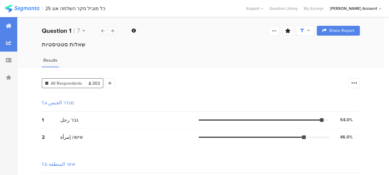
click at [12, 27] on div at bounding box center [8, 25] width 17 height 17
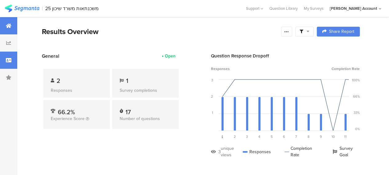
click at [11, 60] on div at bounding box center [8, 60] width 17 height 17
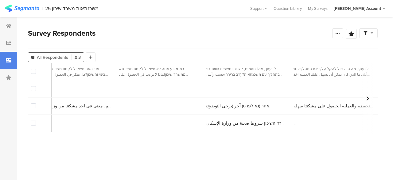
scroll to position [0, 1381]
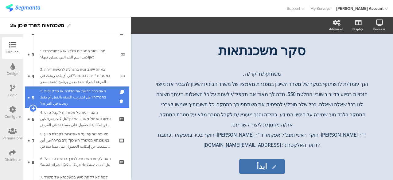
scroll to position [61, 0]
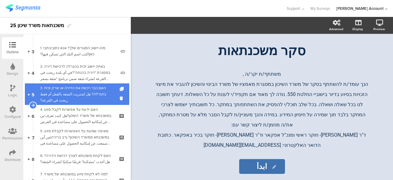
click at [94, 92] on div "3. האם כבר רכשת את הדירה או שרק זכית בהגרלה? هل اشتريت الشقة بالفعل أم فقط ربحت…" at bounding box center [76, 94] width 73 height 18
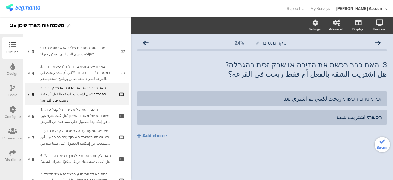
click at [94, 112] on div "4. האם ידעת על אפשרות לקבל סיוע במשכנתא של משרד השיכון?هل كنت تعرف/ين عن إمكاني…" at bounding box center [76, 115] width 73 height 18
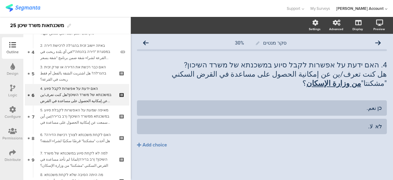
scroll to position [92, 0]
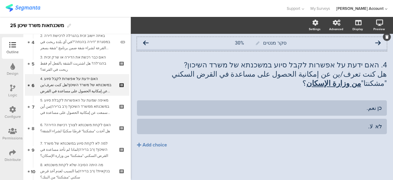
click at [145, 41] on icon at bounding box center [146, 43] width 6 height 6
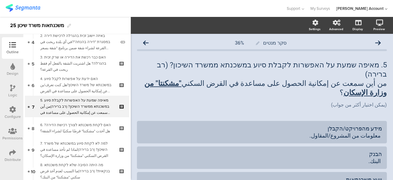
click at [14, 87] on icon at bounding box center [12, 87] width 5 height 7
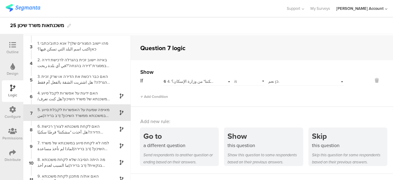
scroll to position [35, 0]
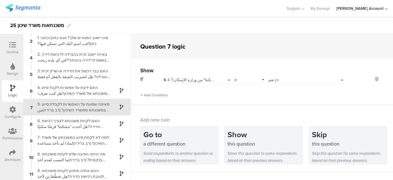
click at [204, 80] on span "6 4. האם ידעת על אפשרות לקבל סיוע במשכנתא של משרד השיכון?هل كنت تعرف/ين عن إمكا…" at bounding box center [302, 80] width 277 height 6
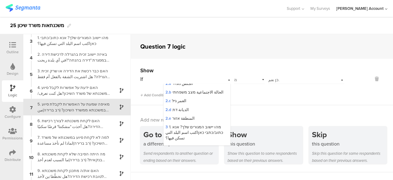
scroll to position [0, 0]
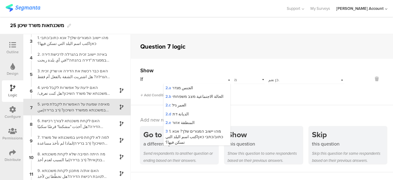
click at [239, 99] on div "Show If 6 4. האם ידעת על אפשרות לקבל סיוע במשכנתא של משרד השיכון?هل كنت تعرف/ين…" at bounding box center [262, 82] width 262 height 46
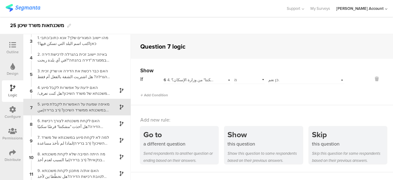
click at [11, 42] on icon at bounding box center [12, 44] width 7 height 7
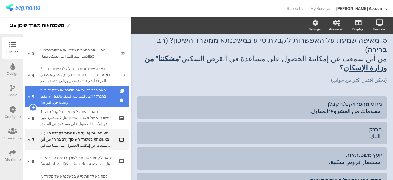
scroll to position [92, 0]
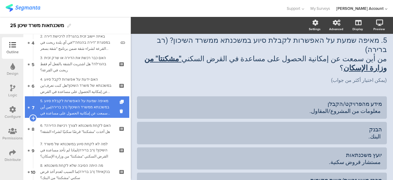
click at [95, 104] on div "5. מאיפה שמעת על האפשרות לקבלת סיוע במשכנתא ממשרד השיכון? (רב ברירה)من أين سمعت…" at bounding box center [76, 107] width 73 height 18
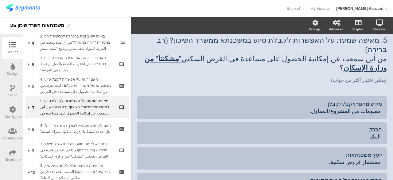
click at [15, 87] on icon at bounding box center [12, 87] width 5 height 7
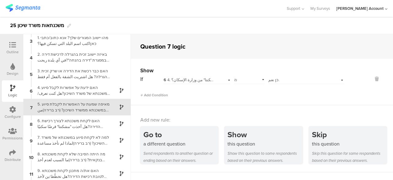
scroll to position [27, 0]
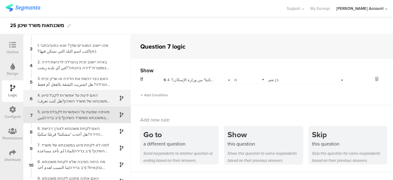
click at [80, 97] on div "4. האם ידעת על אפשרות לקבל סיוע במשכנתא של משרד השיכון?هل كنت تعرف/ين عن إمكاني…" at bounding box center [72, 98] width 77 height 12
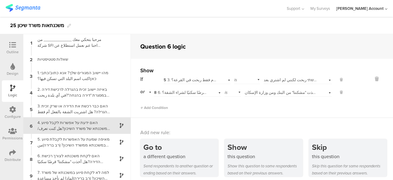
scroll to position [18, 0]
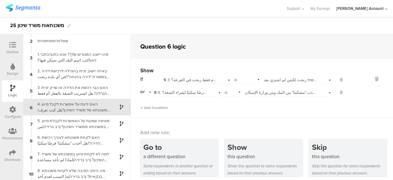
click at [14, 41] on icon at bounding box center [12, 44] width 7 height 7
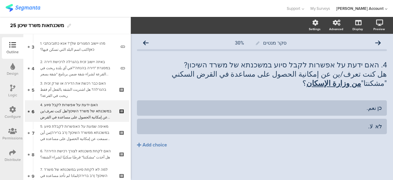
scroll to position [70, 0]
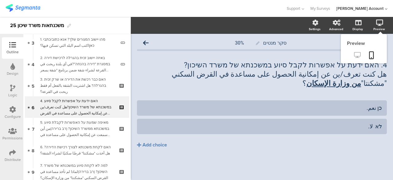
click at [360, 53] on icon at bounding box center [357, 55] width 6 height 6
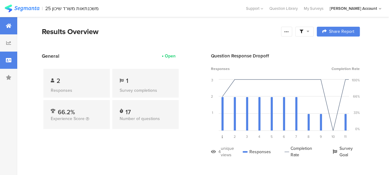
click at [10, 60] on icon at bounding box center [9, 60] width 6 height 5
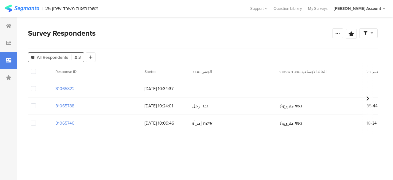
click at [10, 60] on icon at bounding box center [9, 60] width 6 height 5
click at [11, 24] on icon at bounding box center [9, 25] width 6 height 5
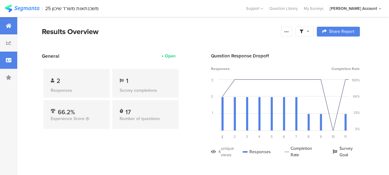
click at [10, 59] on icon at bounding box center [9, 60] width 6 height 5
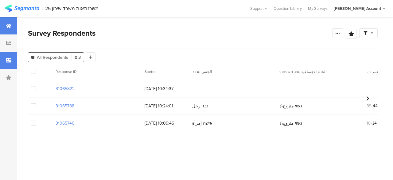
click at [13, 25] on div at bounding box center [8, 25] width 17 height 17
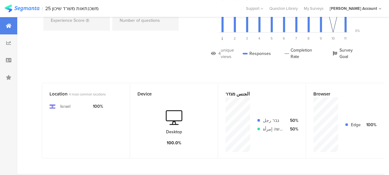
scroll to position [31, 0]
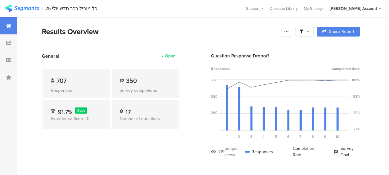
click at [309, 32] on icon at bounding box center [307, 31] width 3 height 4
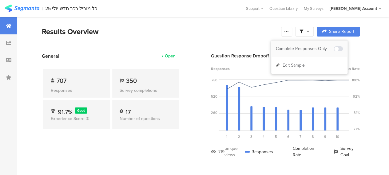
click at [313, 49] on div "Complete Responses Only" at bounding box center [305, 49] width 58 height 6
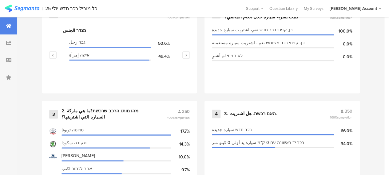
scroll to position [369, 0]
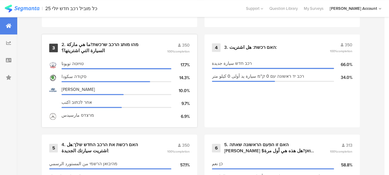
click at [110, 48] on div "2. מהו מותג הרכב שרכשת?ما هي ماركة السيارة التي اشتريتها؟" at bounding box center [106, 48] width 91 height 12
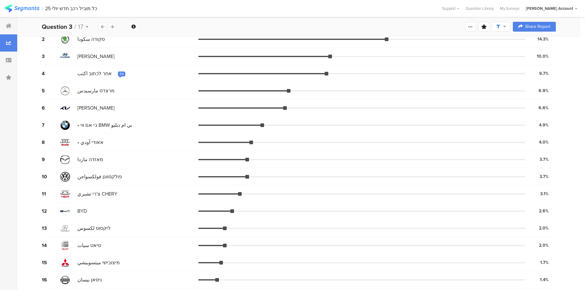
scroll to position [61, 0]
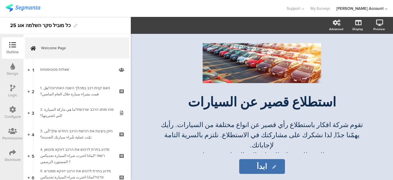
click at [11, 152] on icon at bounding box center [12, 152] width 7 height 7
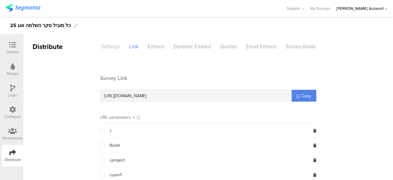
click at [111, 46] on div "Settings" at bounding box center [110, 46] width 28 height 11
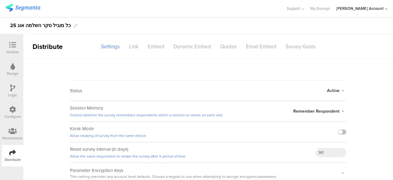
click at [340, 90] on icon at bounding box center [343, 91] width 7 height 4
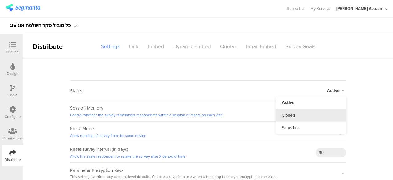
click at [291, 114] on li "Closed" at bounding box center [311, 115] width 71 height 13
